Goal: Transaction & Acquisition: Purchase product/service

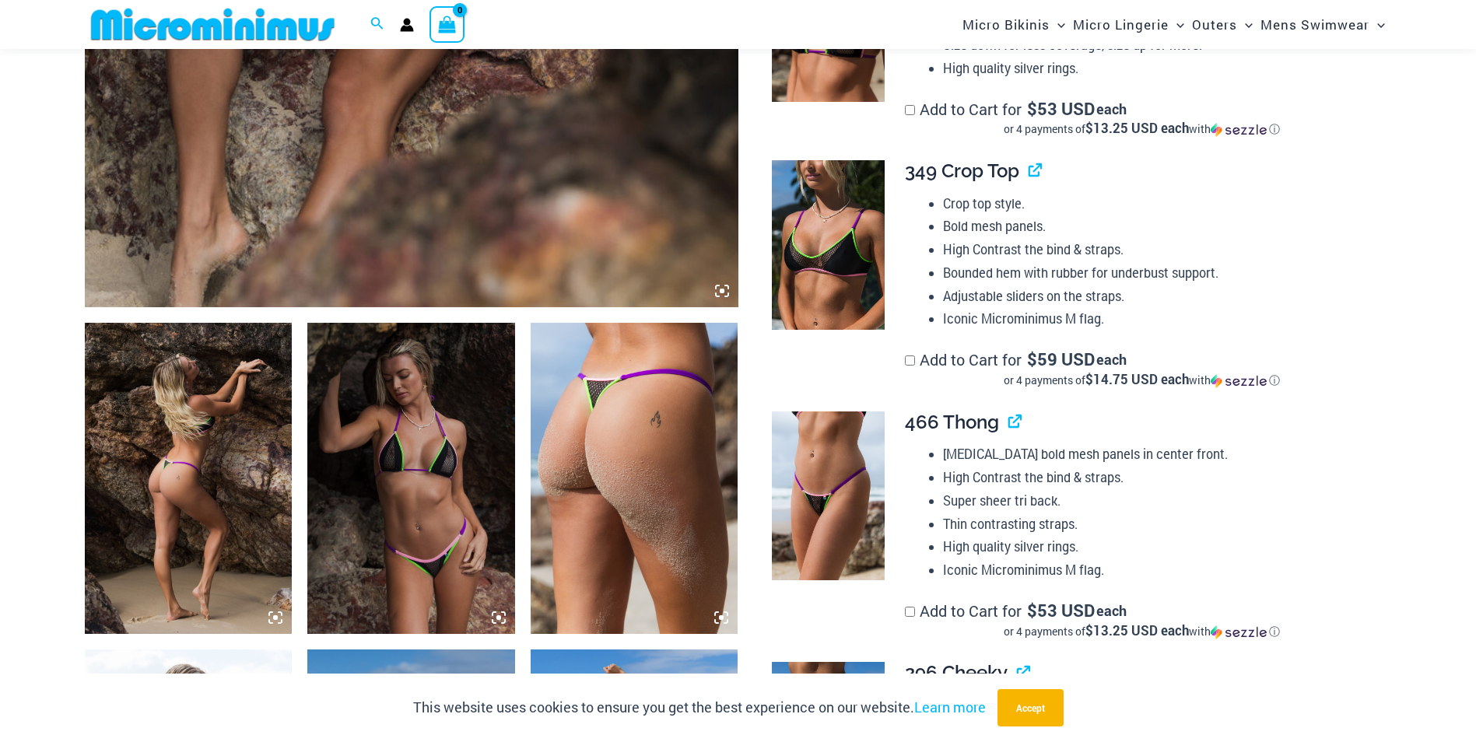
scroll to position [688, 0]
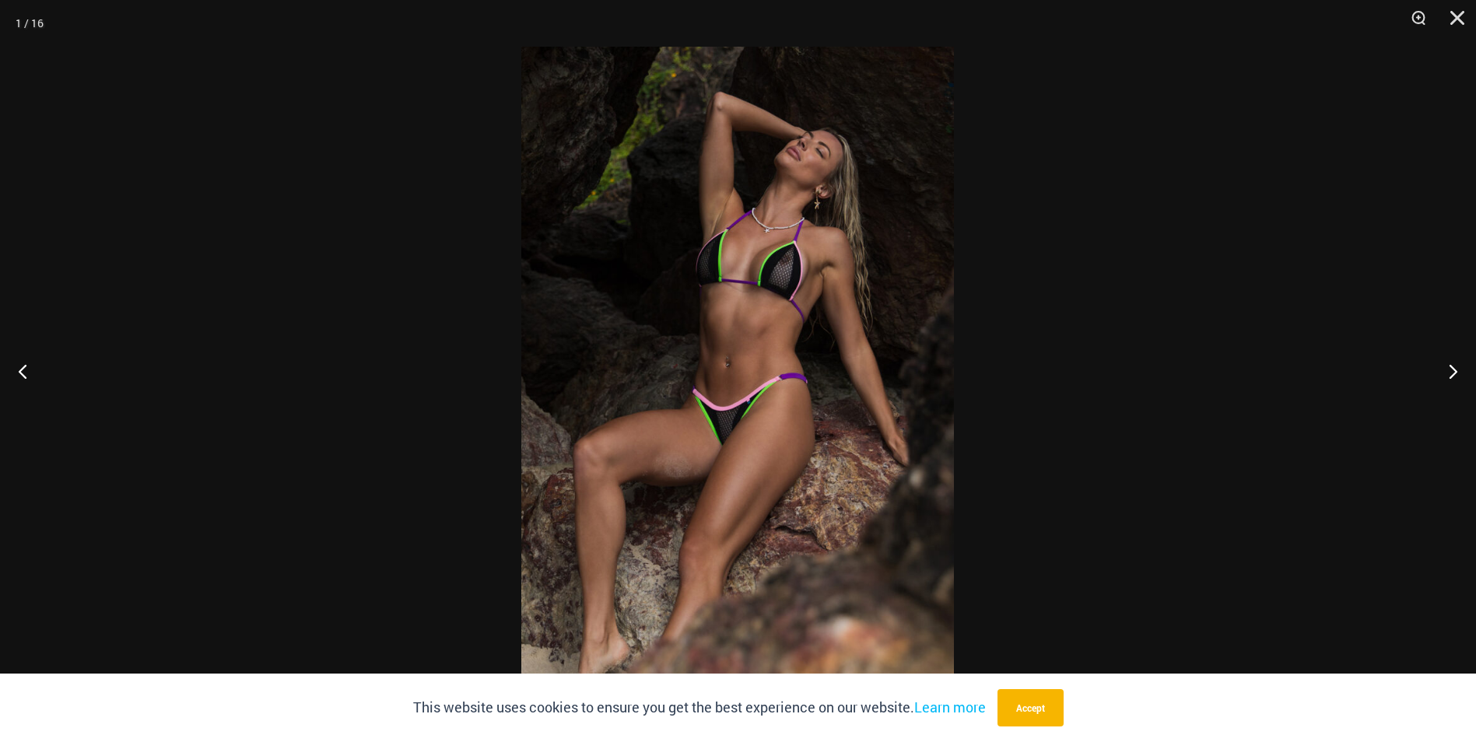
click at [1455, 379] on button "Next" at bounding box center [1447, 371] width 58 height 78
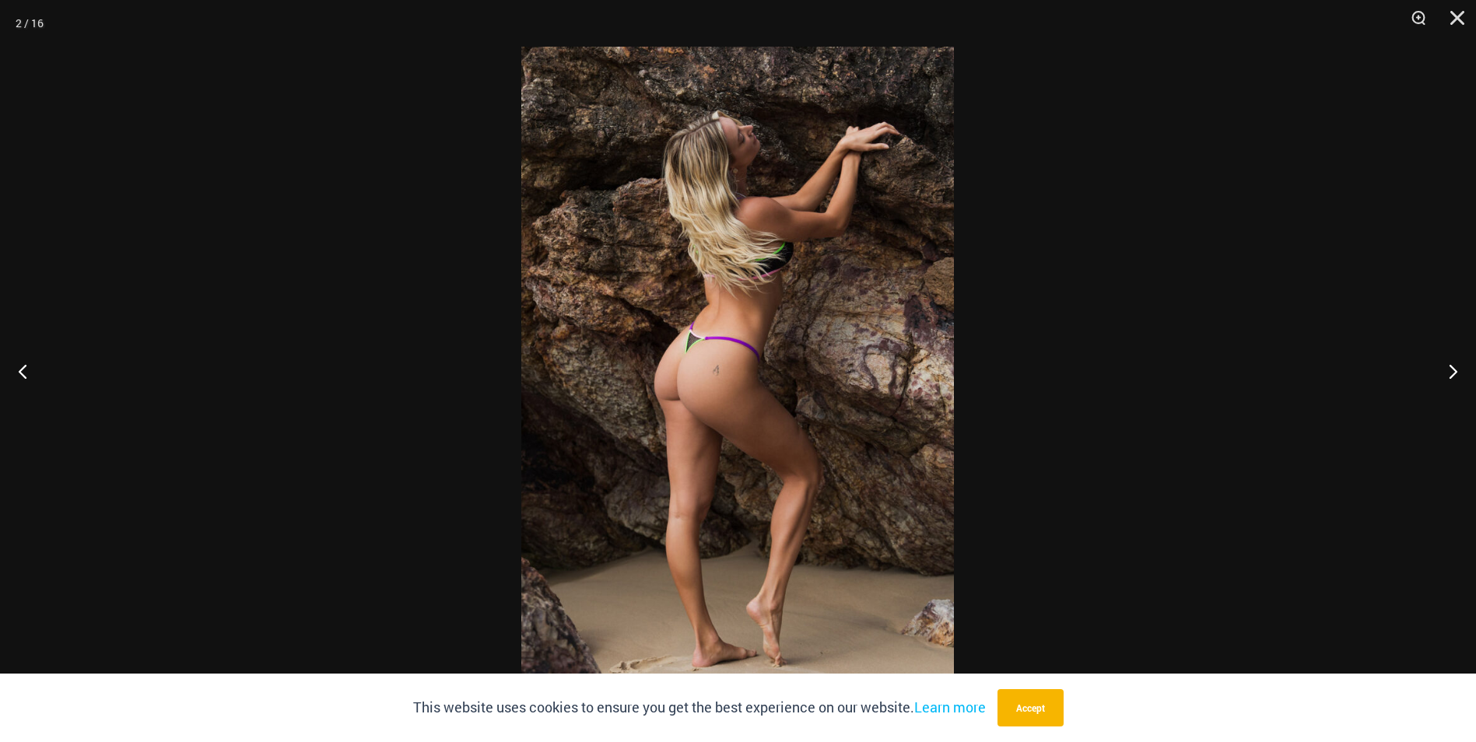
click at [1455, 379] on button "Next" at bounding box center [1447, 371] width 58 height 78
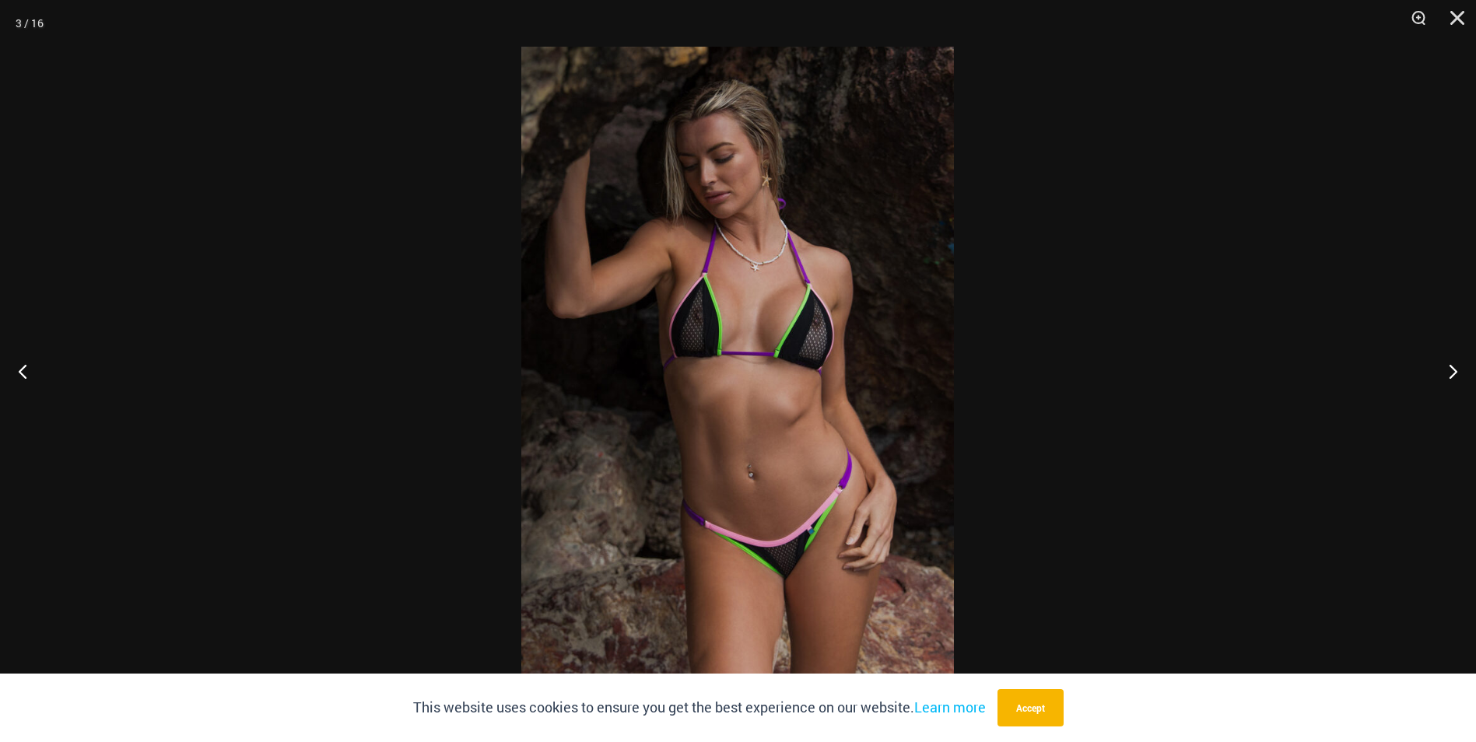
click at [1455, 379] on button "Next" at bounding box center [1447, 371] width 58 height 78
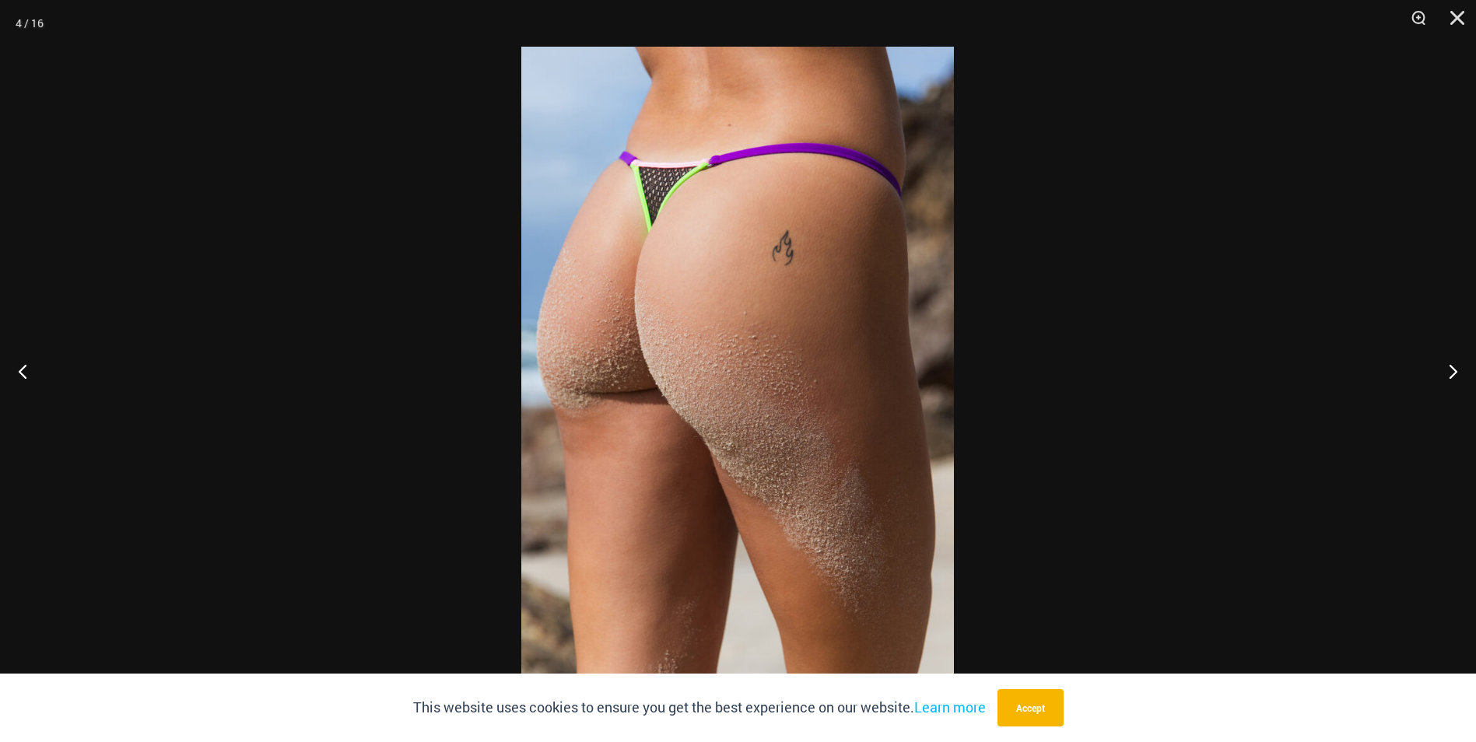
click at [1455, 379] on button "Next" at bounding box center [1447, 371] width 58 height 78
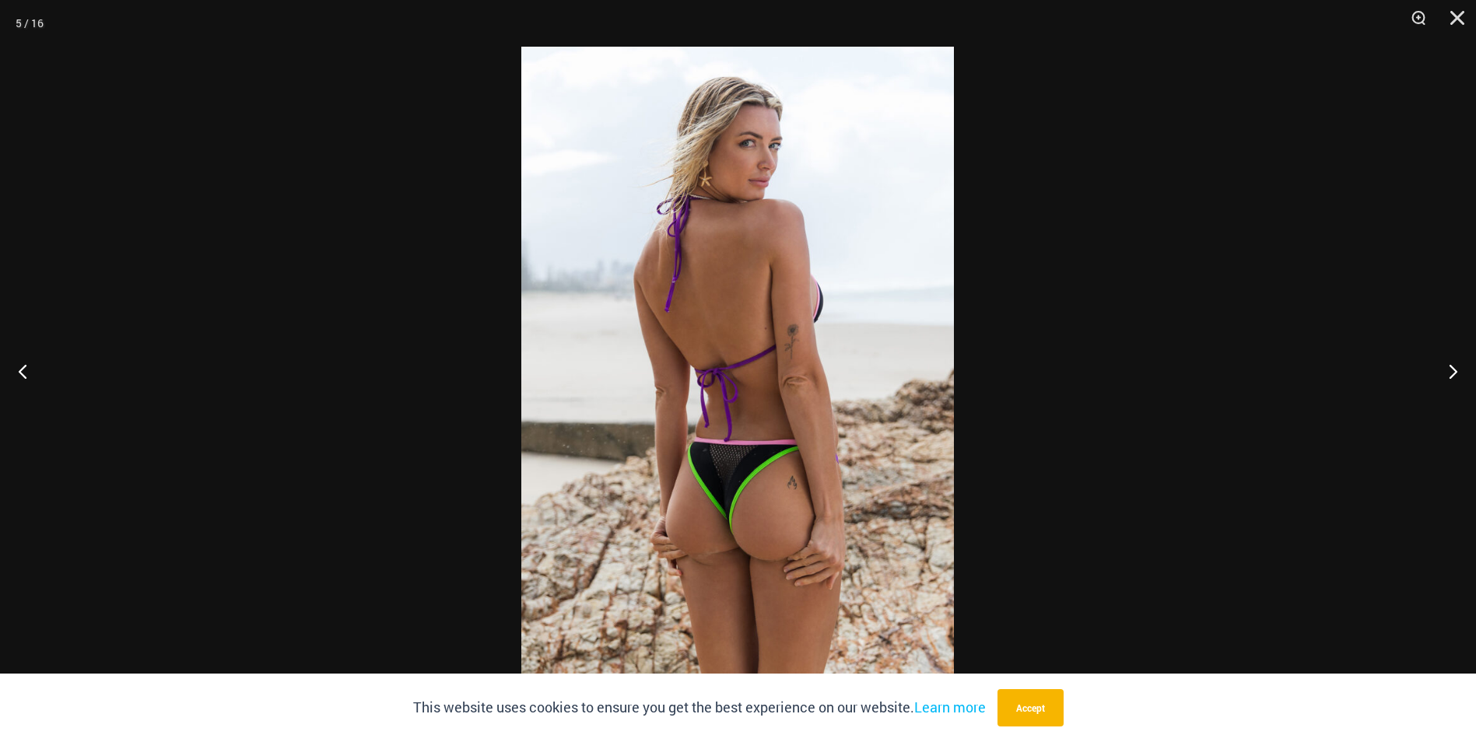
click at [1455, 379] on button "Next" at bounding box center [1447, 371] width 58 height 78
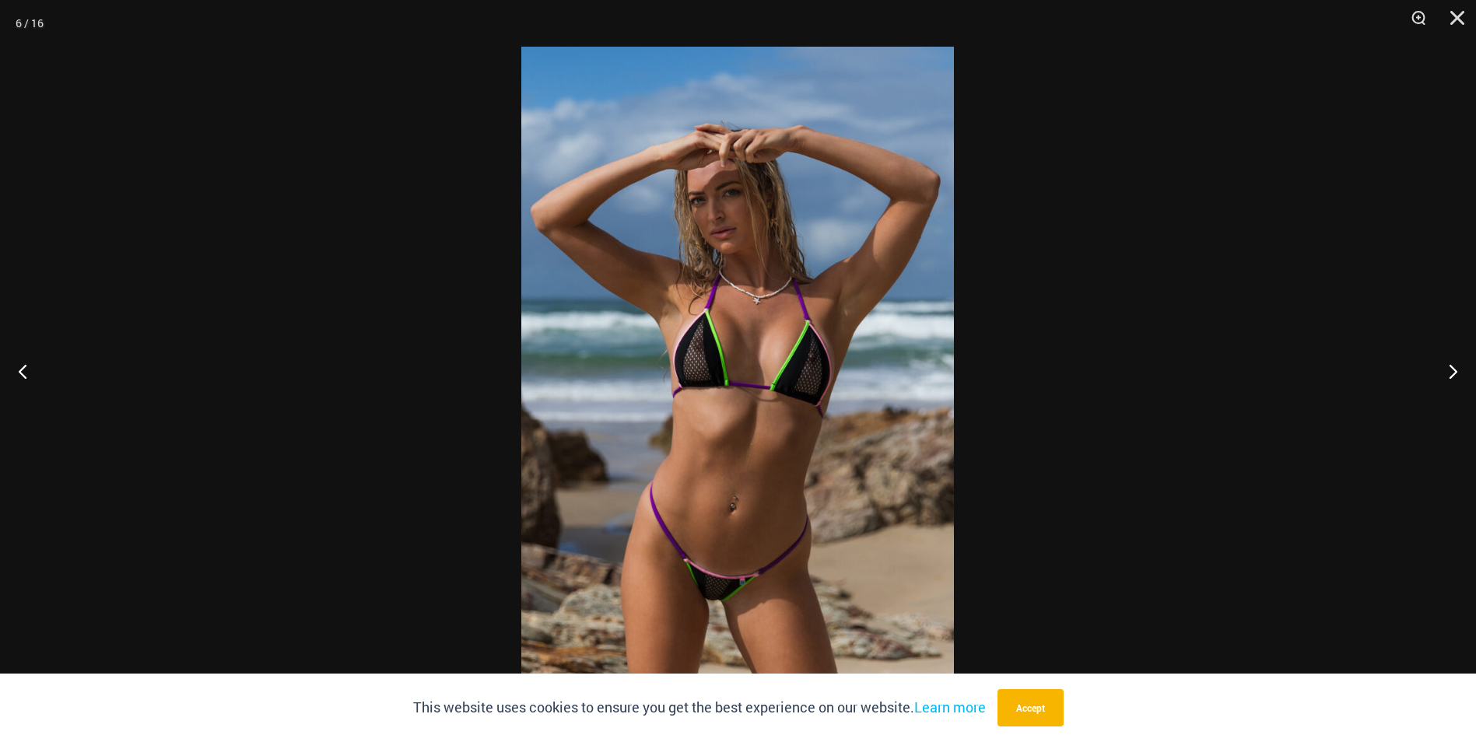
click at [1452, 377] on button "Next" at bounding box center [1447, 371] width 58 height 78
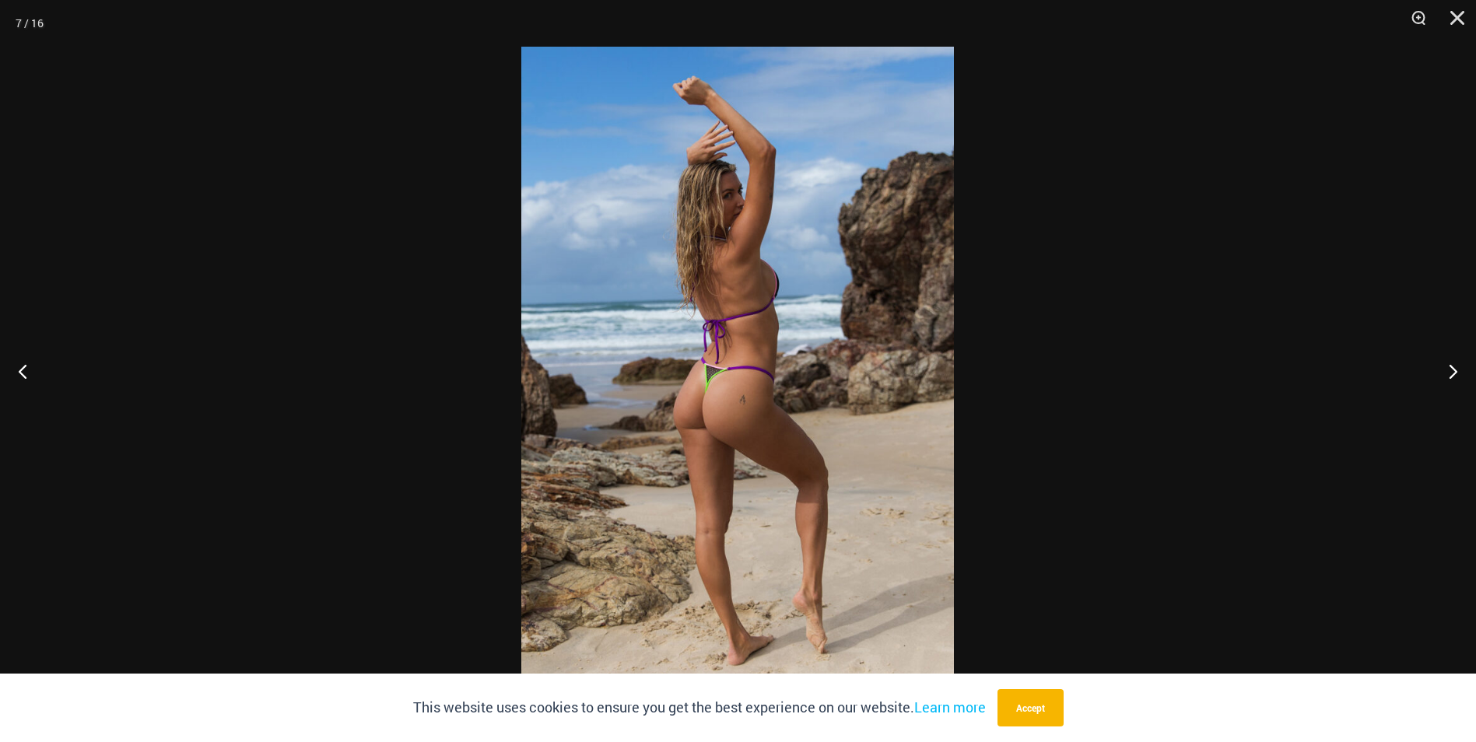
click at [1452, 377] on button "Next" at bounding box center [1447, 371] width 58 height 78
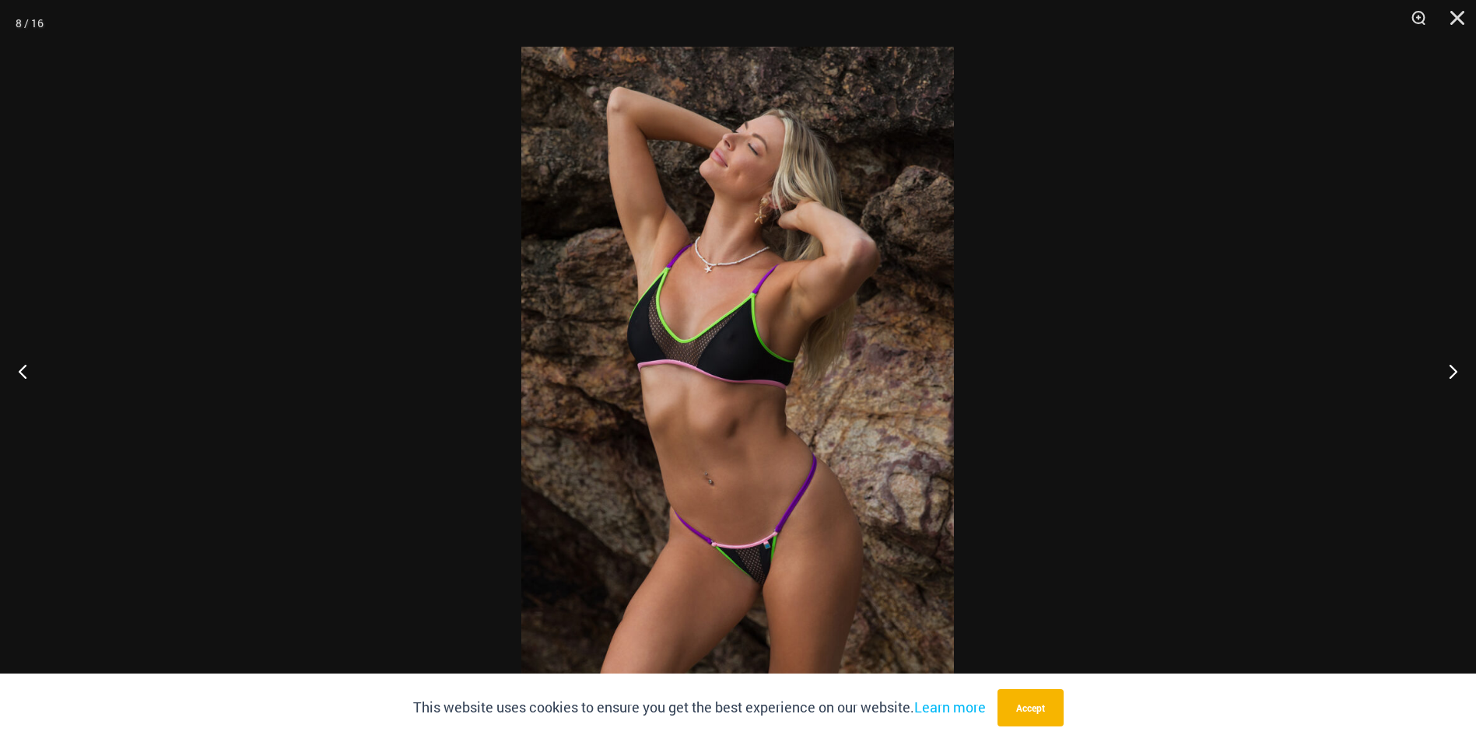
click at [1452, 377] on button "Next" at bounding box center [1447, 371] width 58 height 78
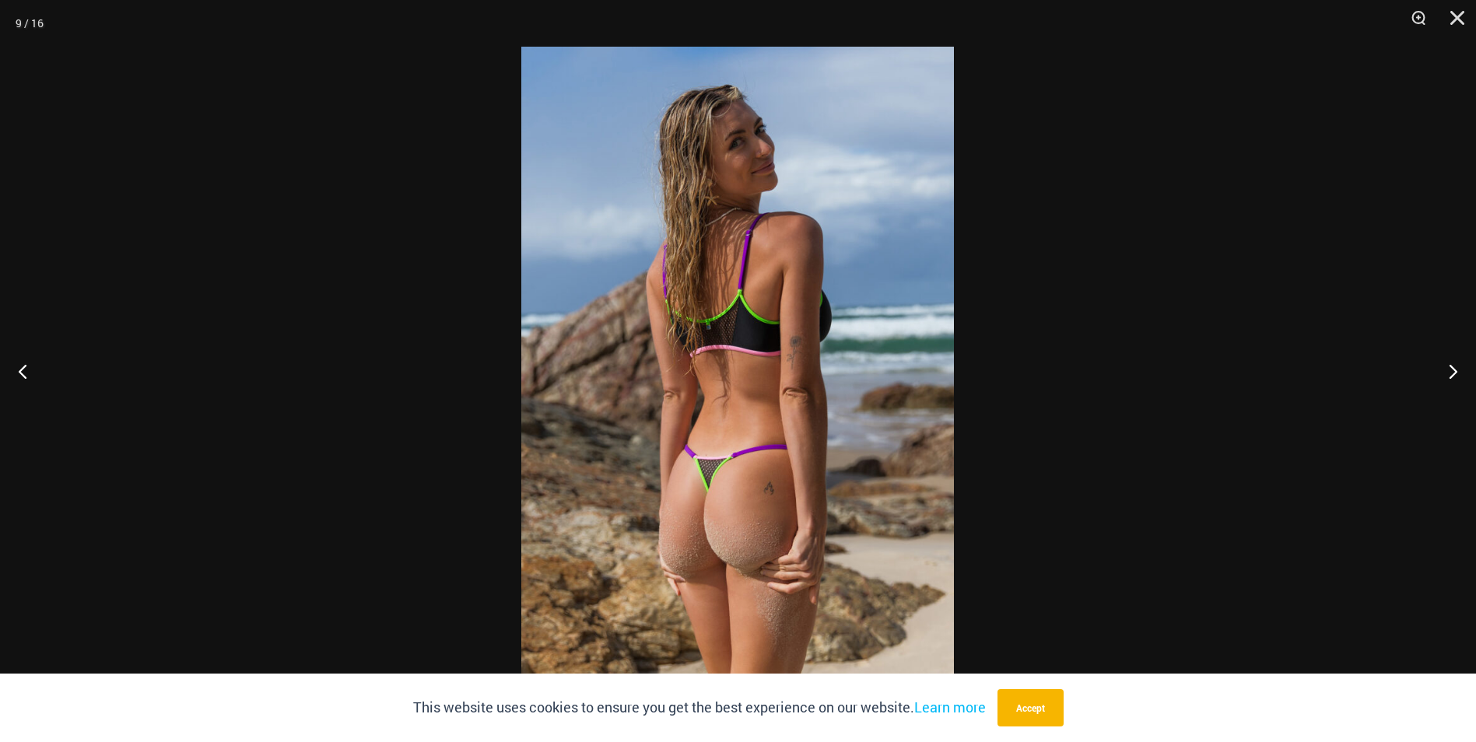
click at [1452, 377] on button "Next" at bounding box center [1447, 371] width 58 height 78
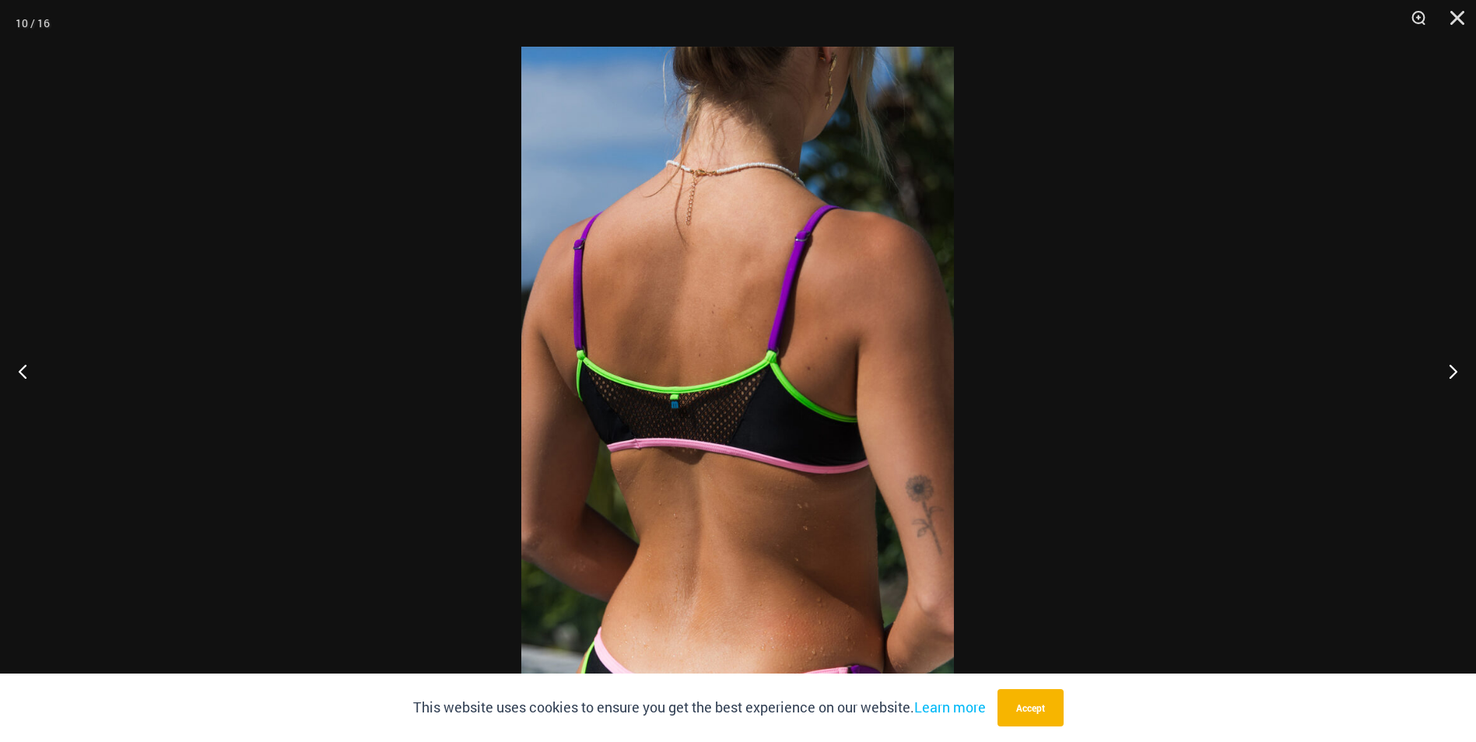
click at [1452, 377] on button "Next" at bounding box center [1447, 371] width 58 height 78
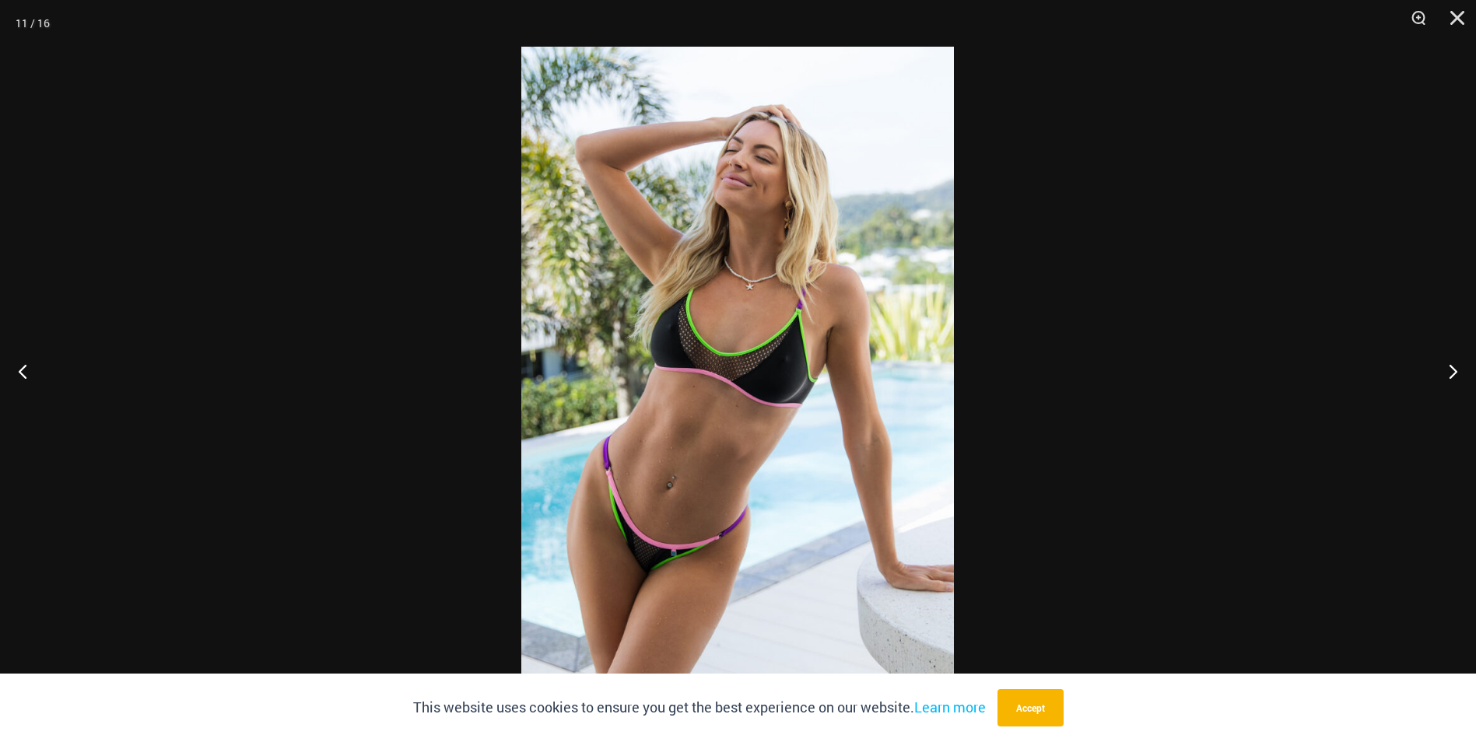
click at [1452, 377] on button "Next" at bounding box center [1447, 371] width 58 height 78
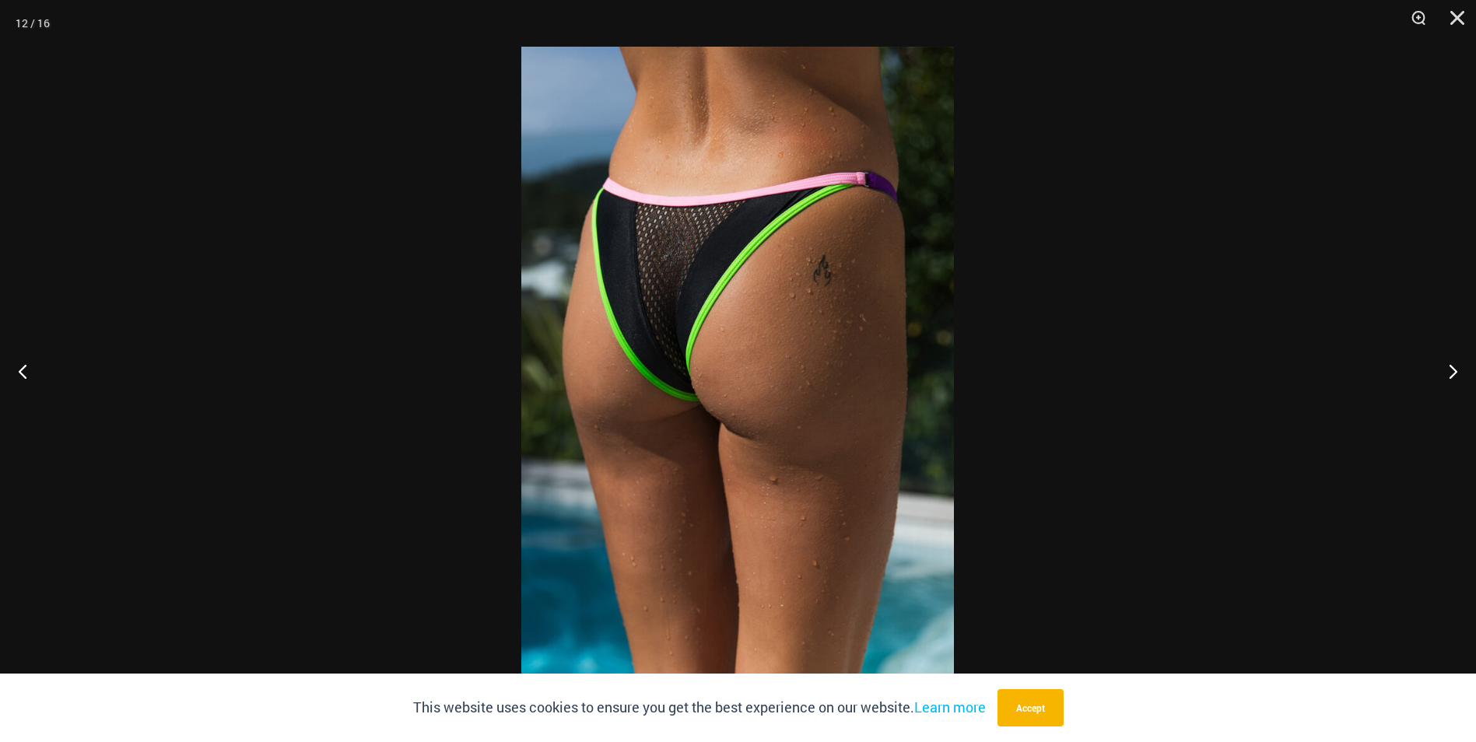
click at [1452, 377] on button "Next" at bounding box center [1447, 371] width 58 height 78
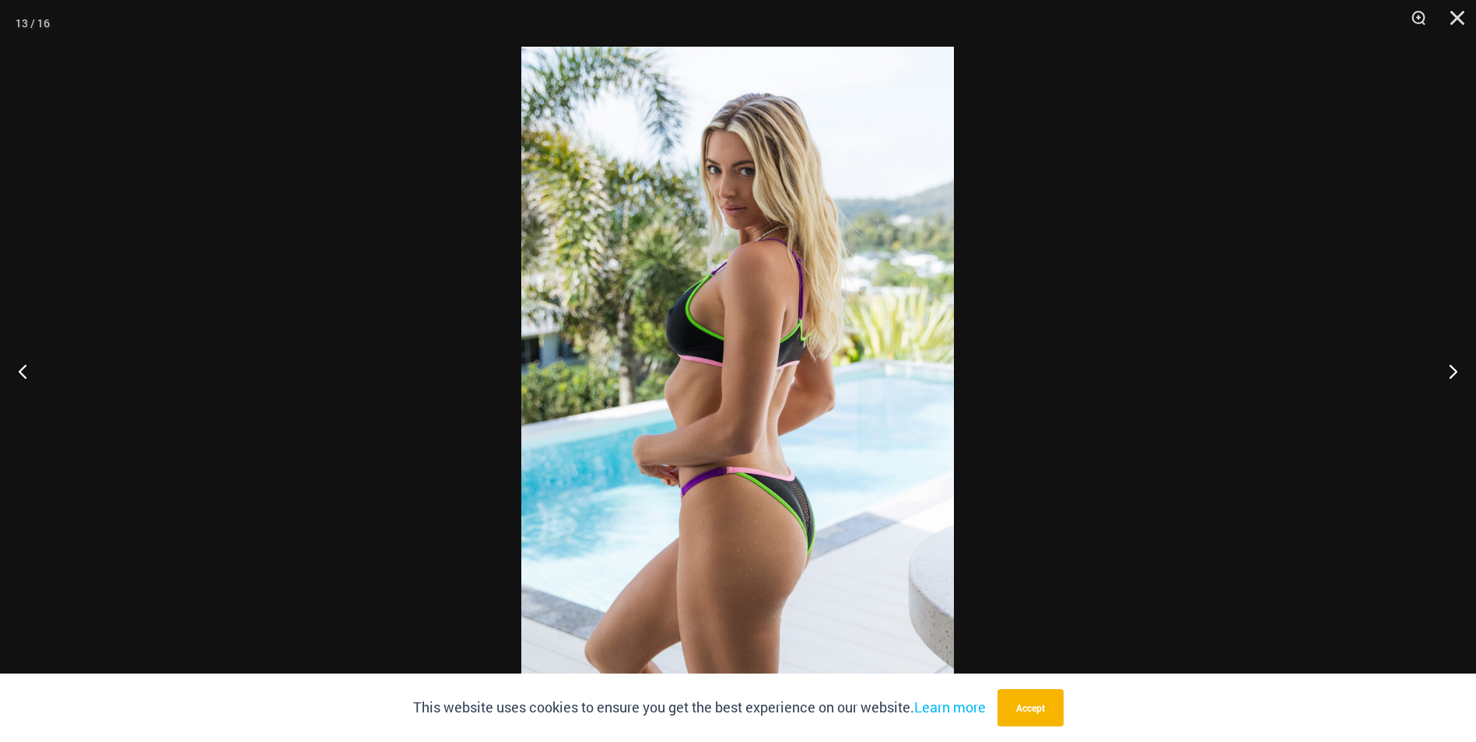
click at [1312, 307] on div at bounding box center [738, 371] width 1476 height 742
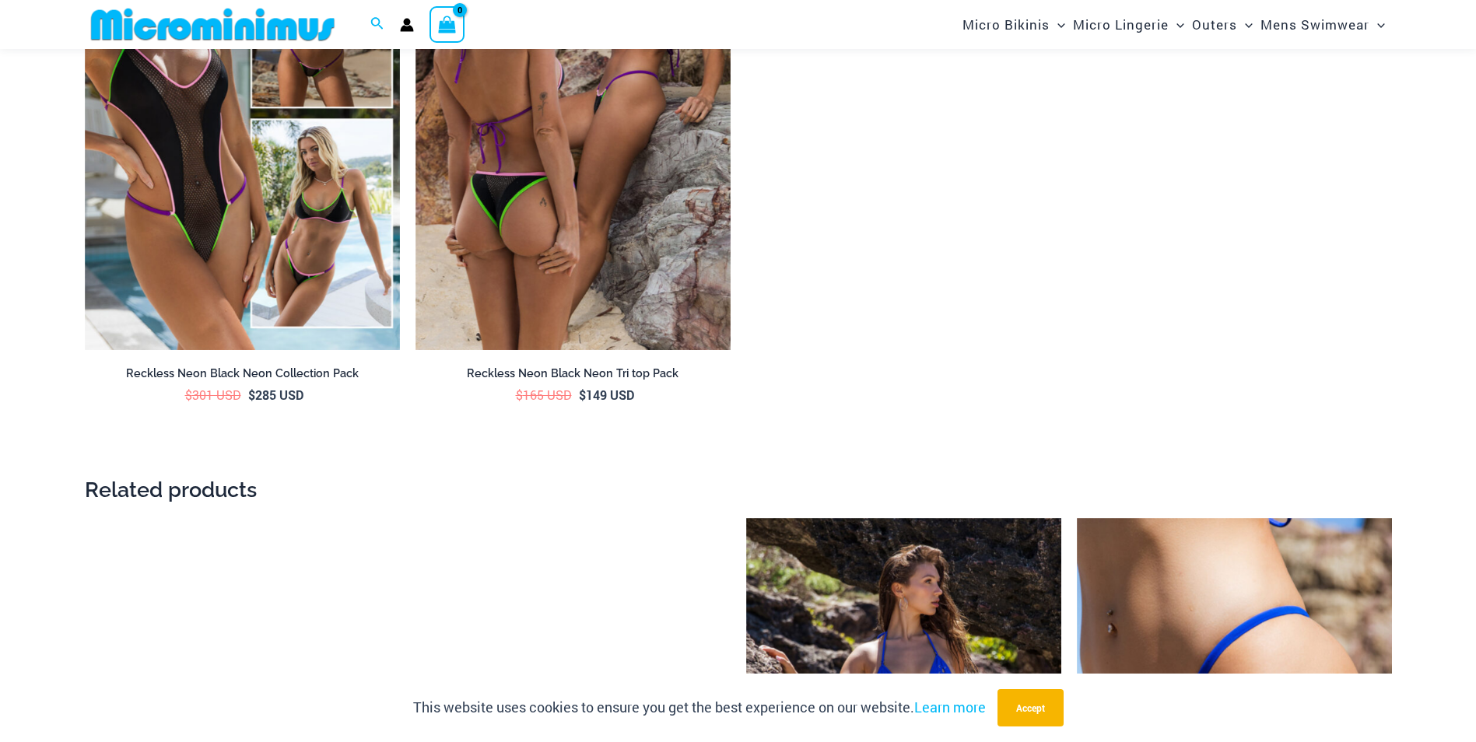
scroll to position [3256, 0]
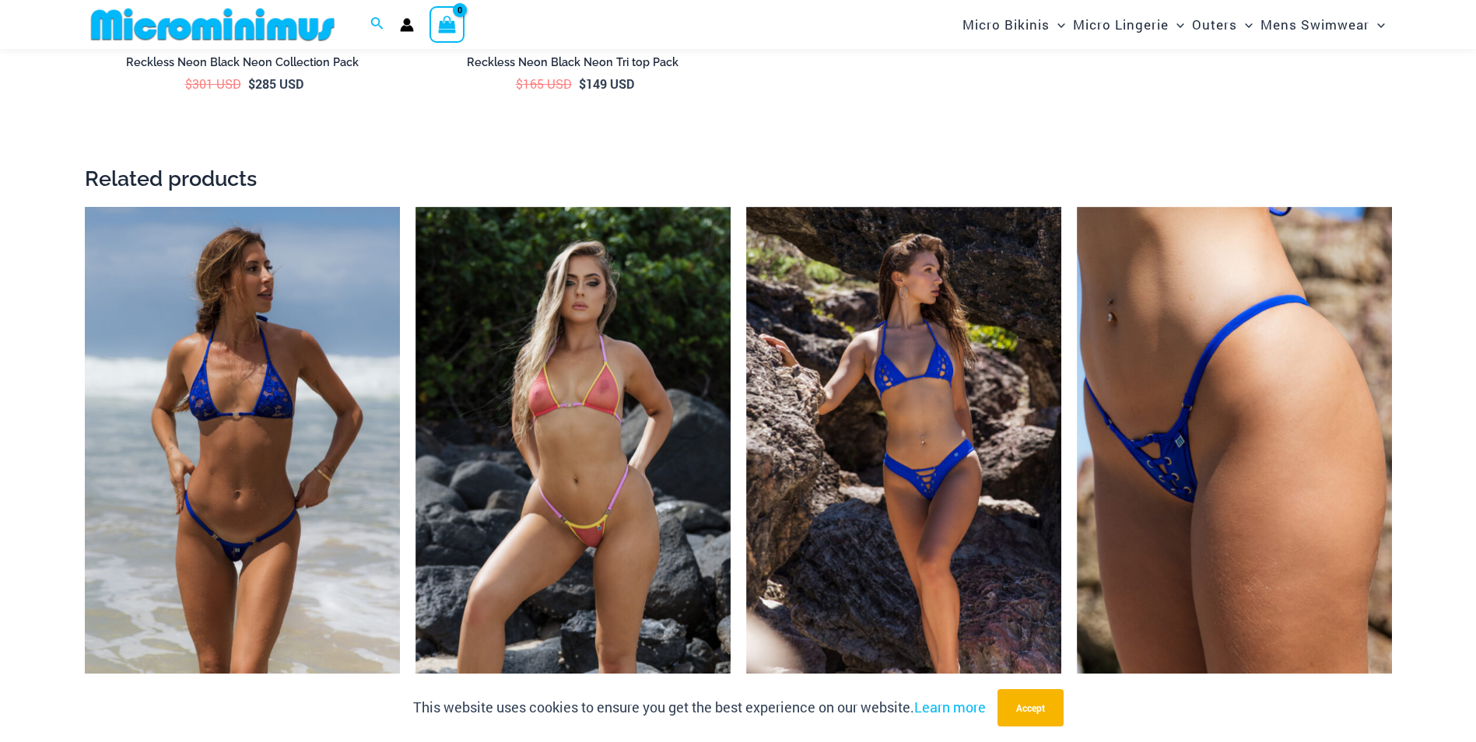
click at [271, 398] on img at bounding box center [242, 443] width 315 height 473
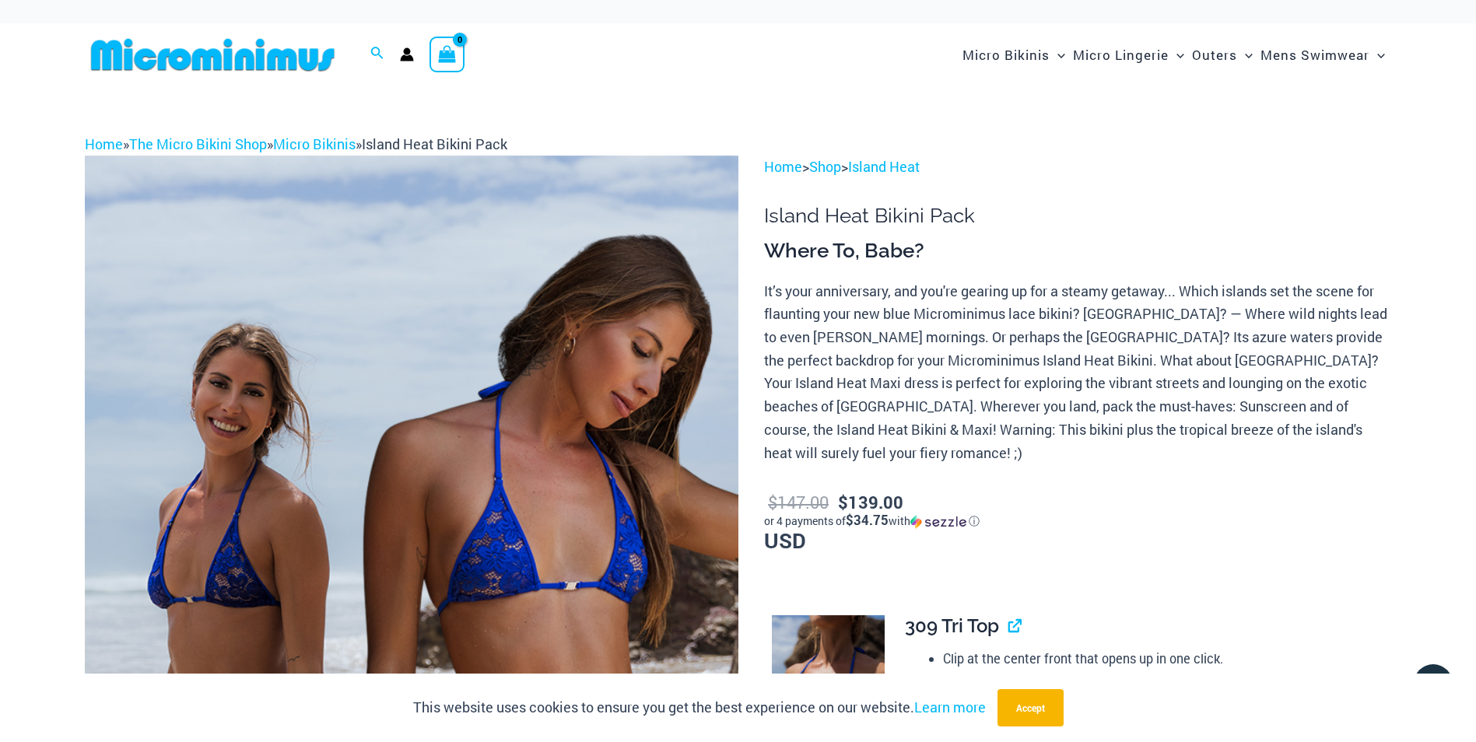
drag, startPoint x: 498, startPoint y: 539, endPoint x: 1102, endPoint y: 186, distance: 699.7
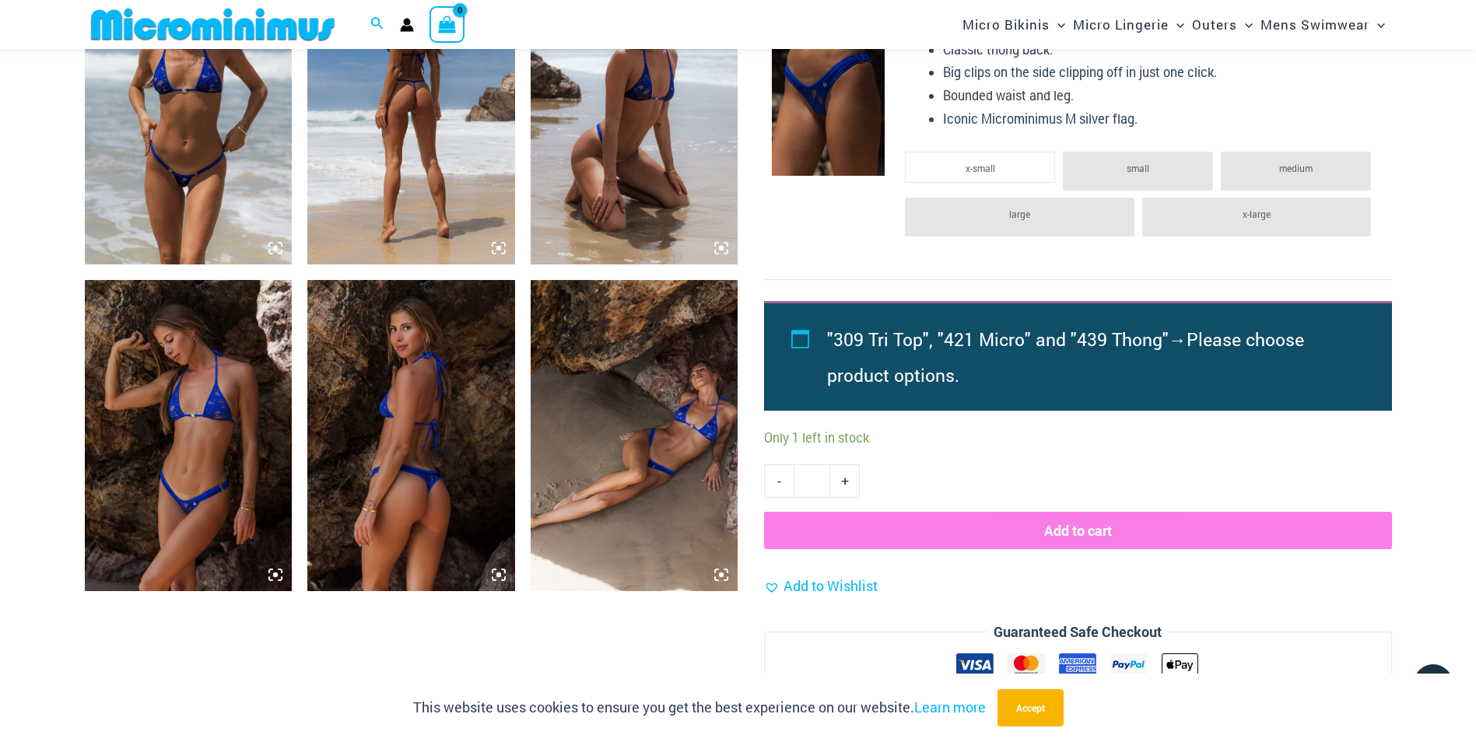
scroll to position [998, 0]
